Goal: Navigation & Orientation: Understand site structure

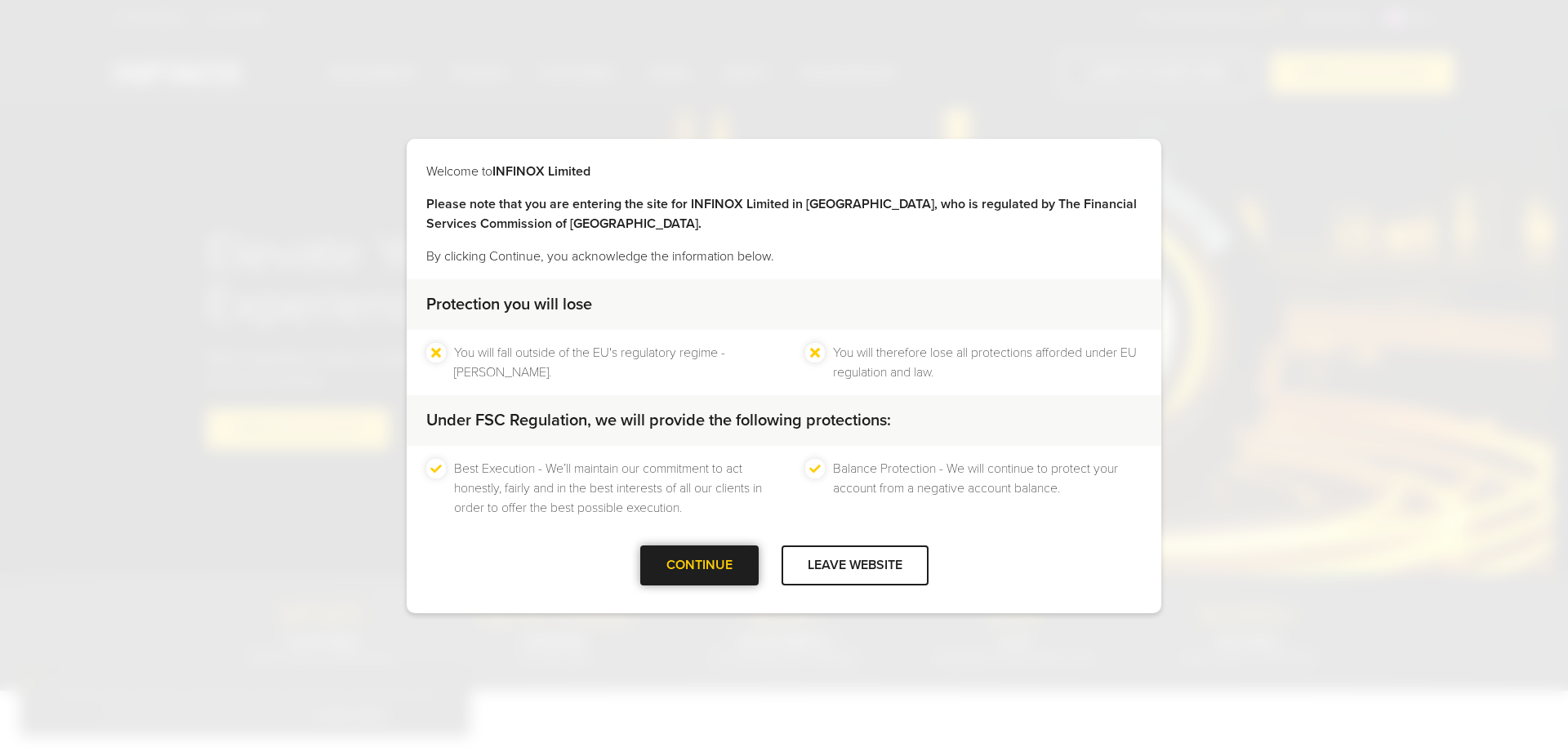
click at [674, 554] on div "CONTINUE" at bounding box center [699, 565] width 118 height 40
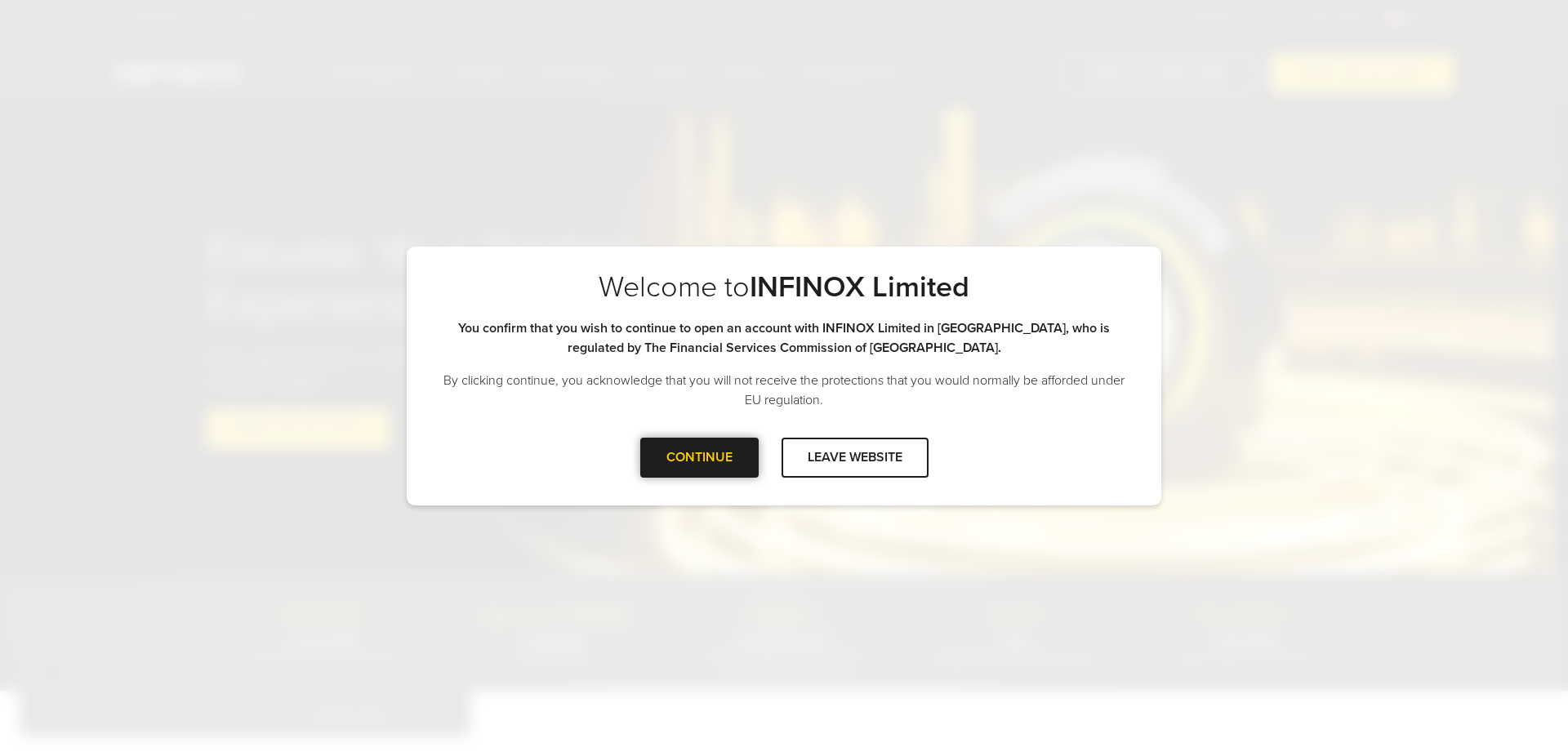
click at [699, 457] on div at bounding box center [699, 457] width 0 height 0
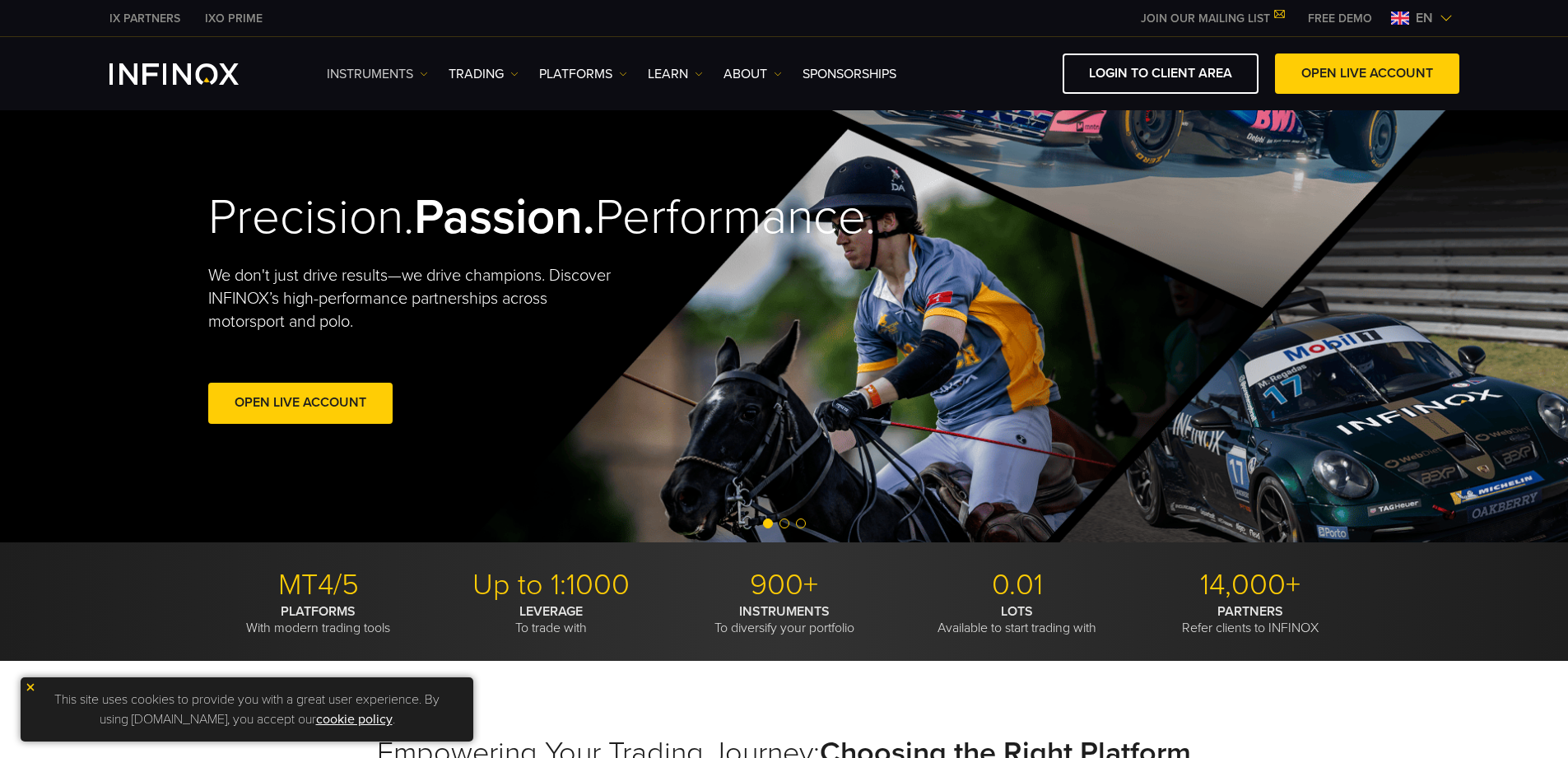
click at [373, 68] on link "Instruments" at bounding box center [377, 75] width 102 height 20
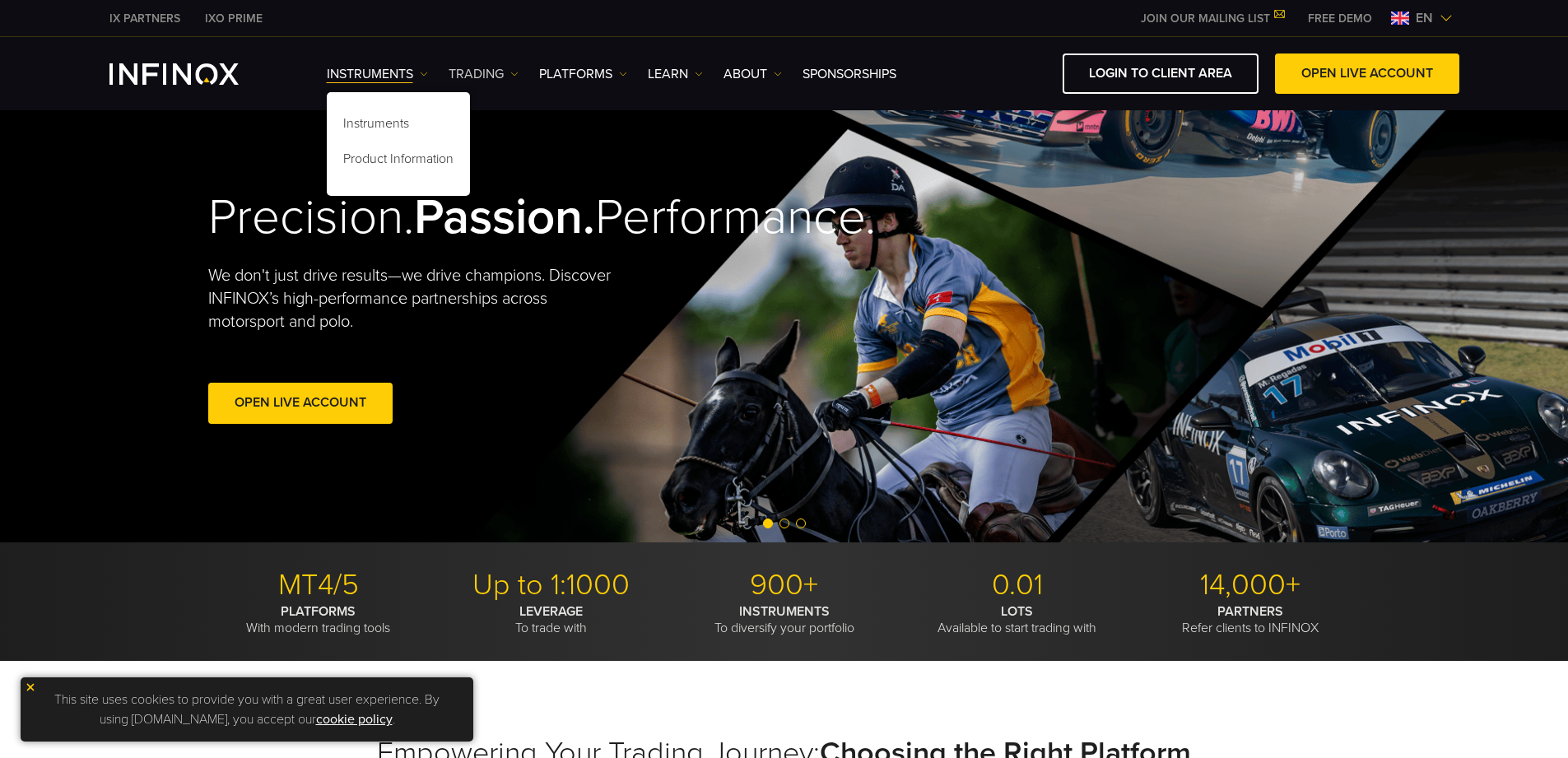
click at [489, 67] on link "TRADING" at bounding box center [483, 75] width 70 height 20
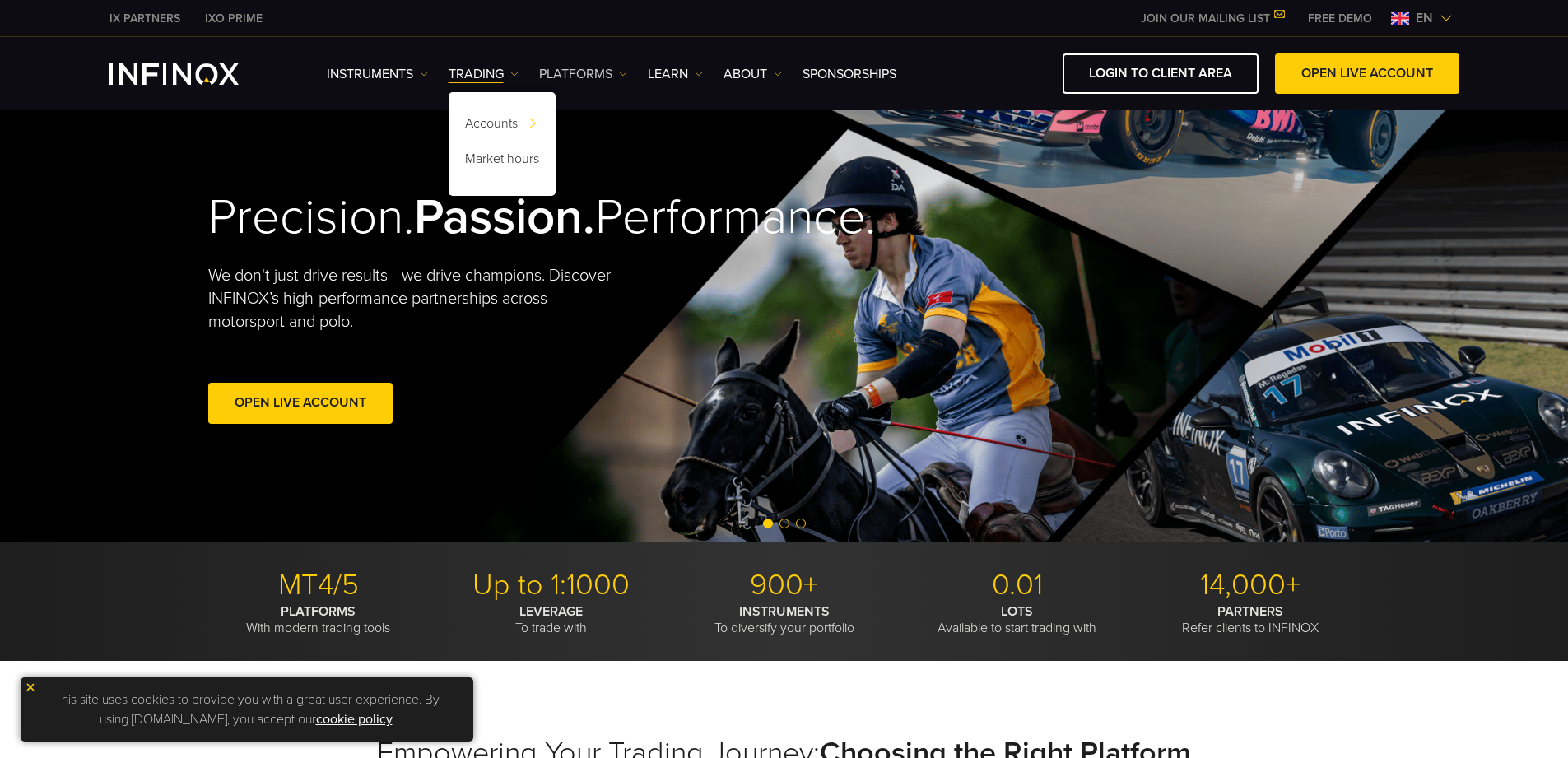
click at [605, 71] on link "PLATFORMS" at bounding box center [583, 75] width 88 height 20
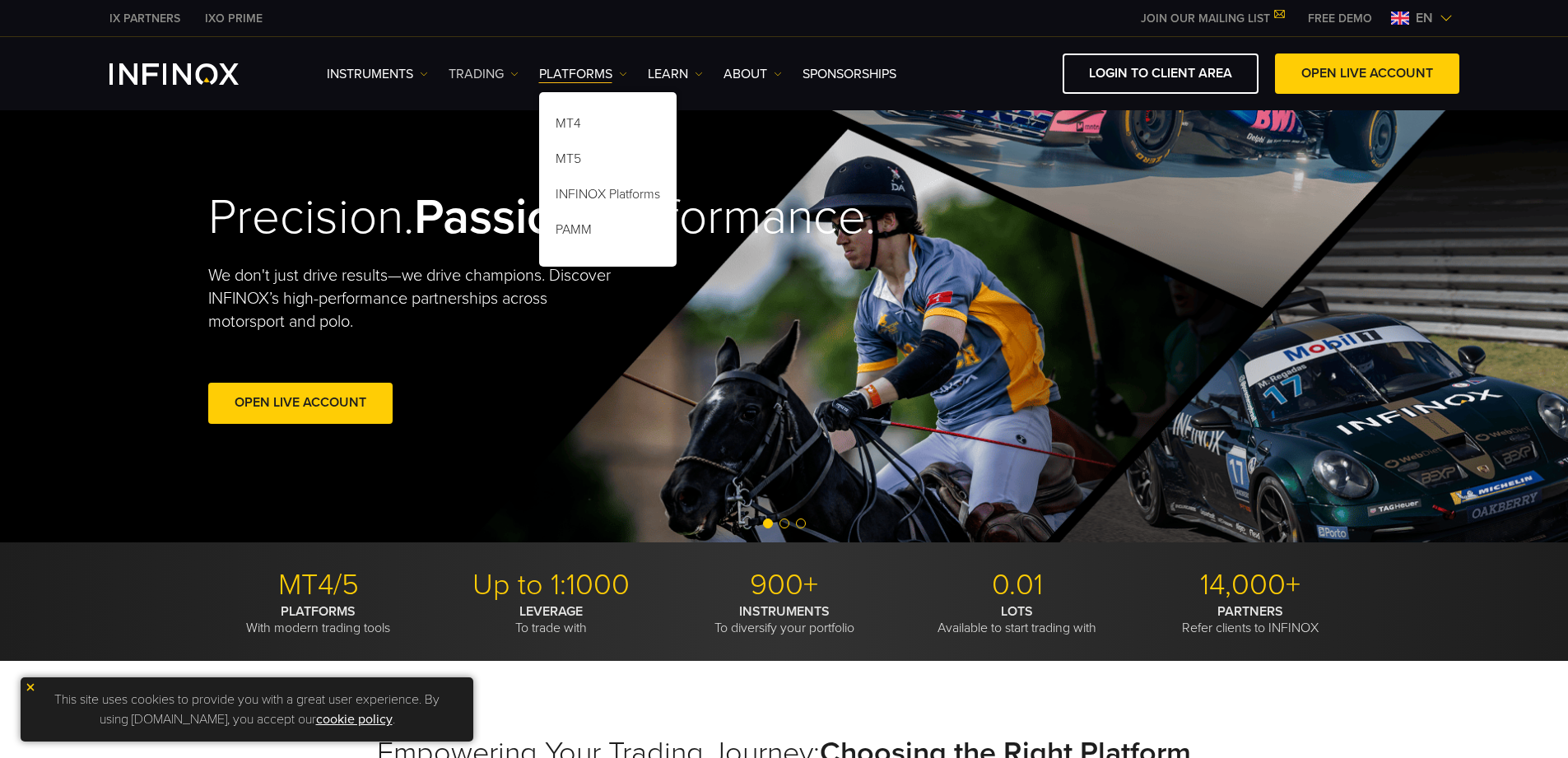
click at [499, 71] on link "TRADING" at bounding box center [483, 75] width 70 height 20
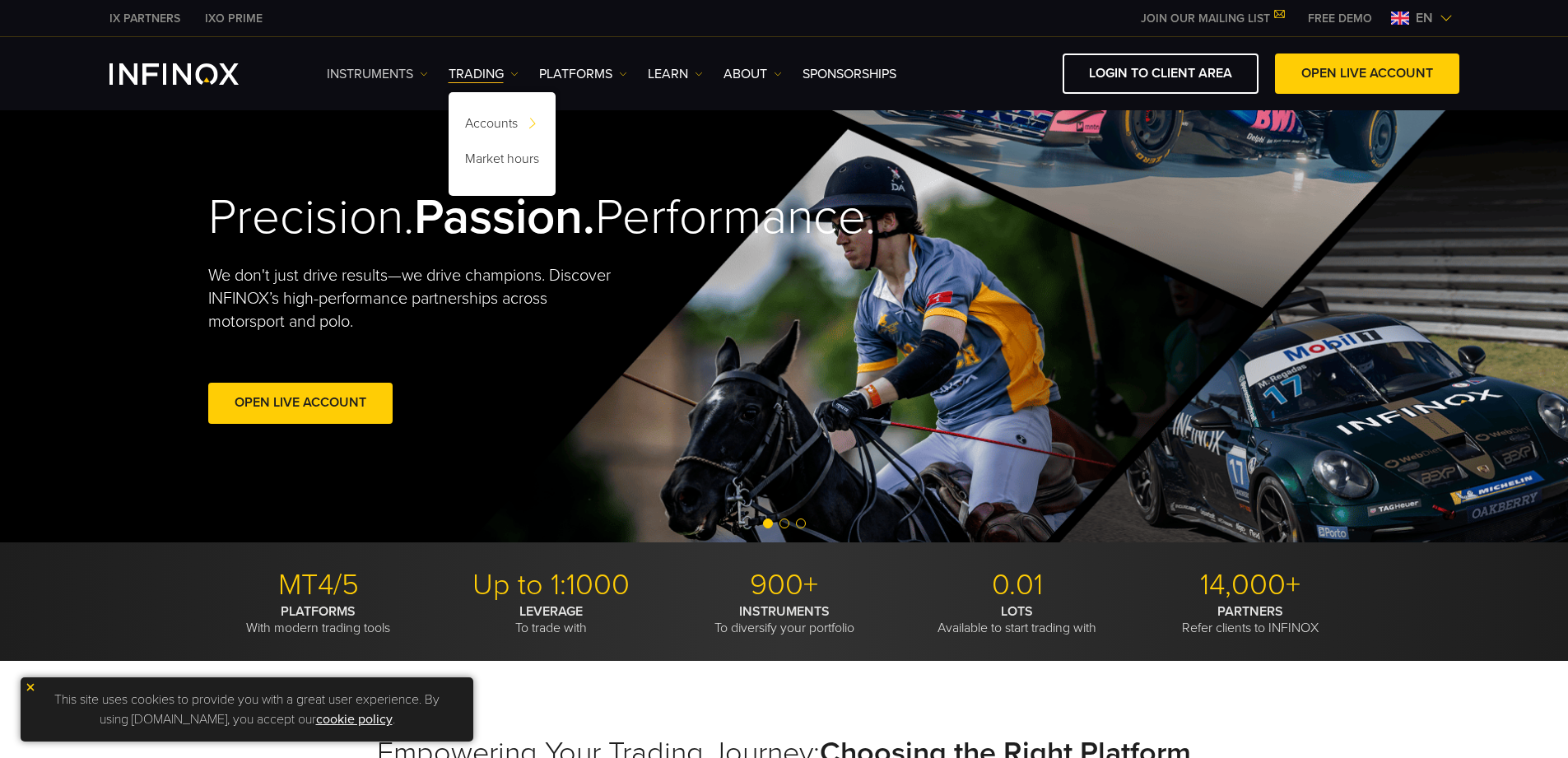
click at [401, 71] on link "Instruments" at bounding box center [377, 75] width 102 height 20
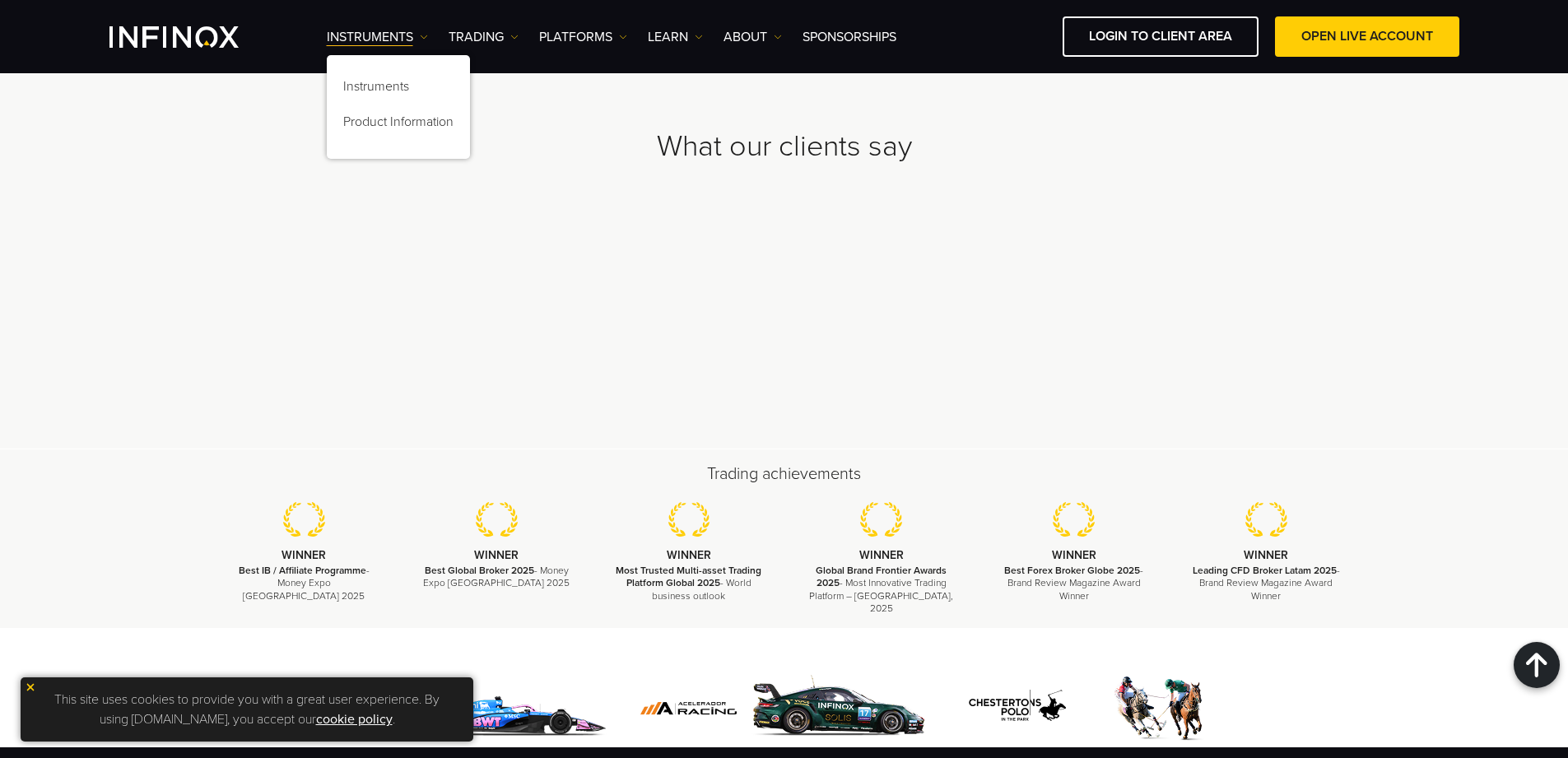
scroll to position [4742, 0]
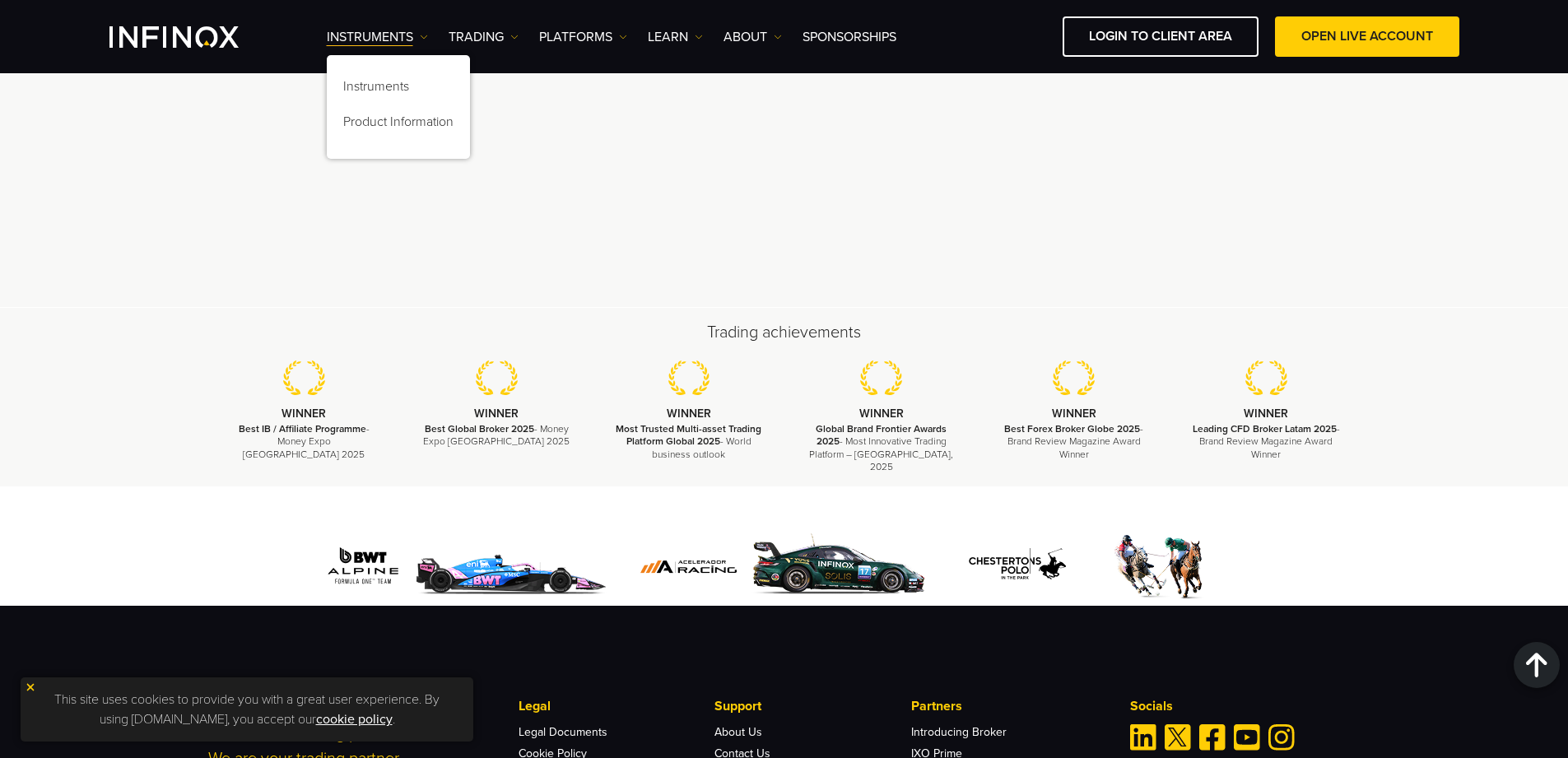
click at [162, 22] on div "Instruments Instruments Product Information TRADING DEMO" at bounding box center [784, 37] width 1350 height 40
click at [175, 44] on img "INFINOX Logo" at bounding box center [174, 37] width 129 height 22
